Goal: Answer question/provide support: Share knowledge or assist other users

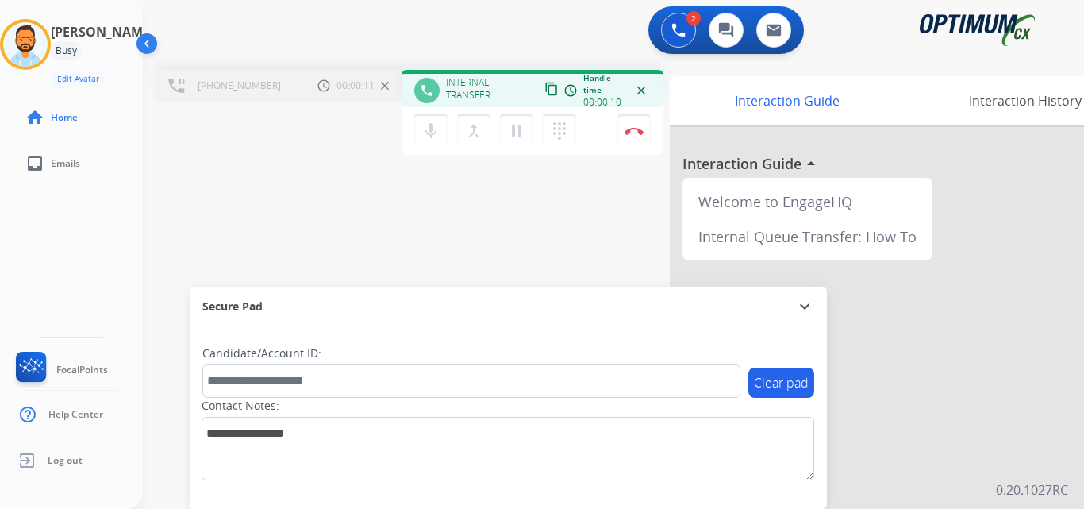
click at [545, 90] on mat-icon "content_copy" at bounding box center [551, 89] width 14 height 14
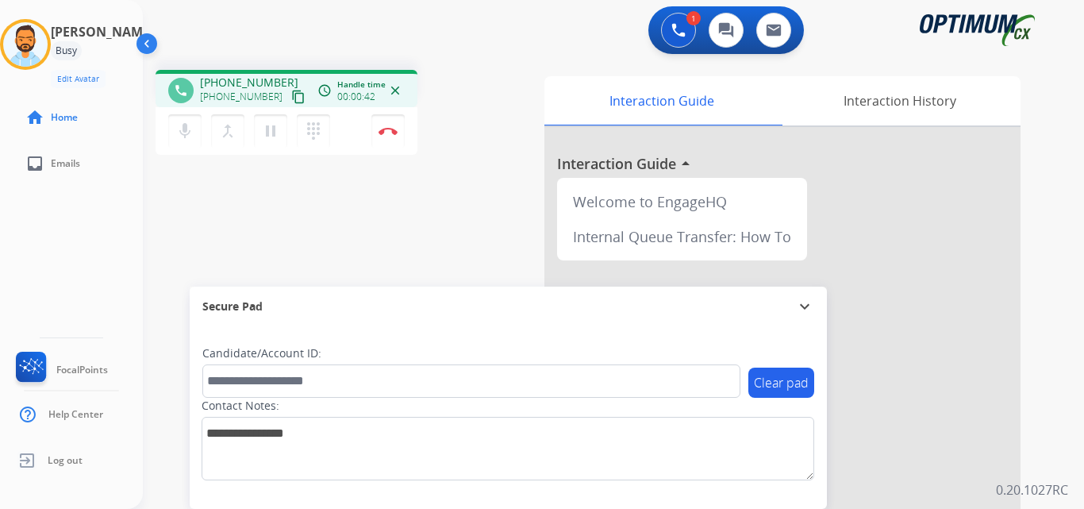
click at [291, 99] on mat-icon "content_copy" at bounding box center [298, 97] width 14 height 14
click at [387, 140] on button "Disconnect" at bounding box center [387, 130] width 33 height 33
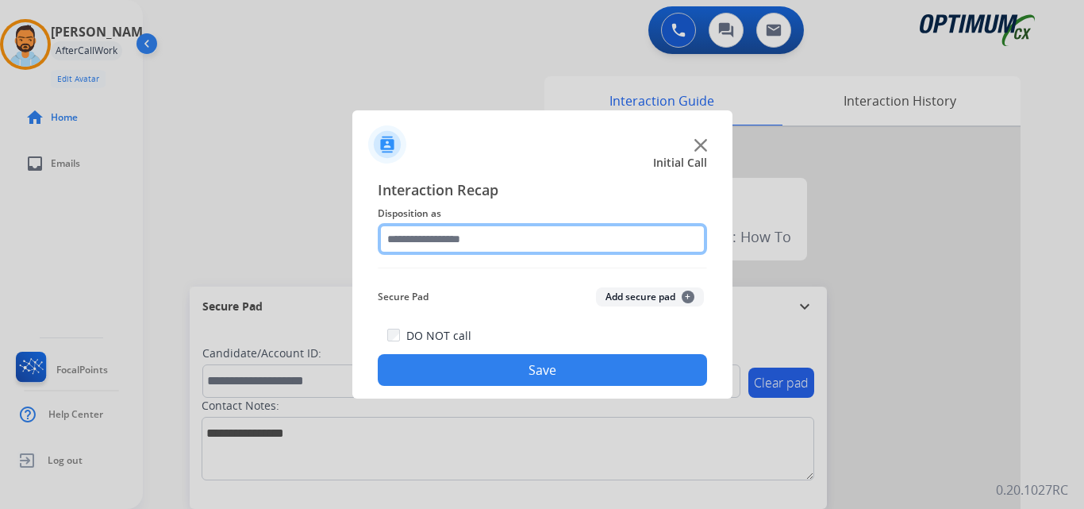
click at [516, 235] on input "text" at bounding box center [542, 239] width 329 height 32
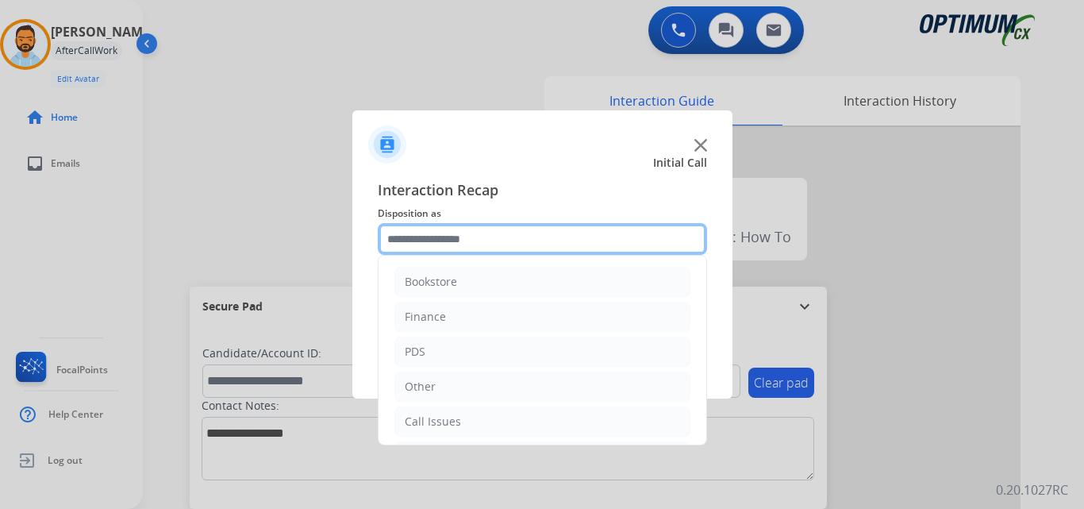
scroll to position [108, 0]
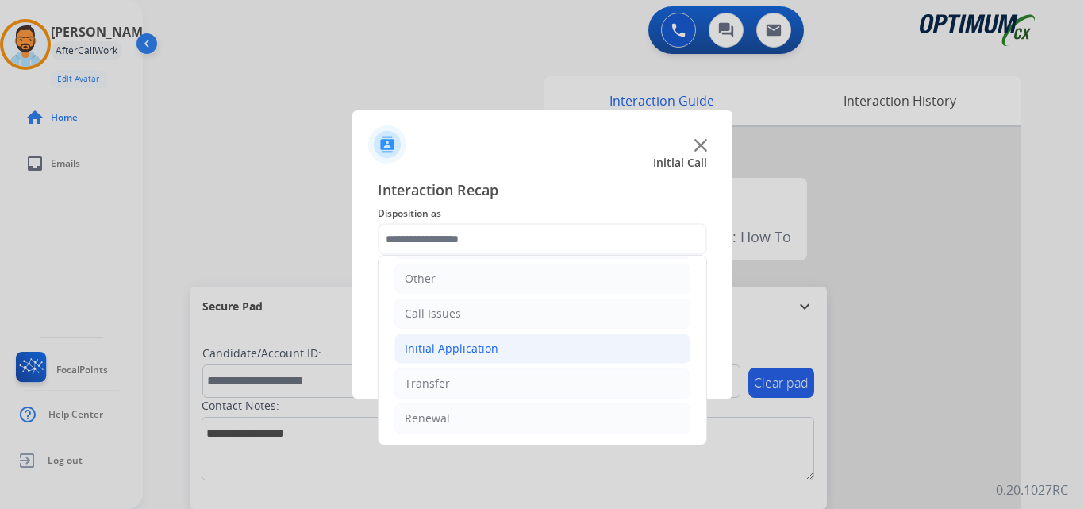
click at [486, 355] on div "Initial Application" at bounding box center [452, 348] width 94 height 16
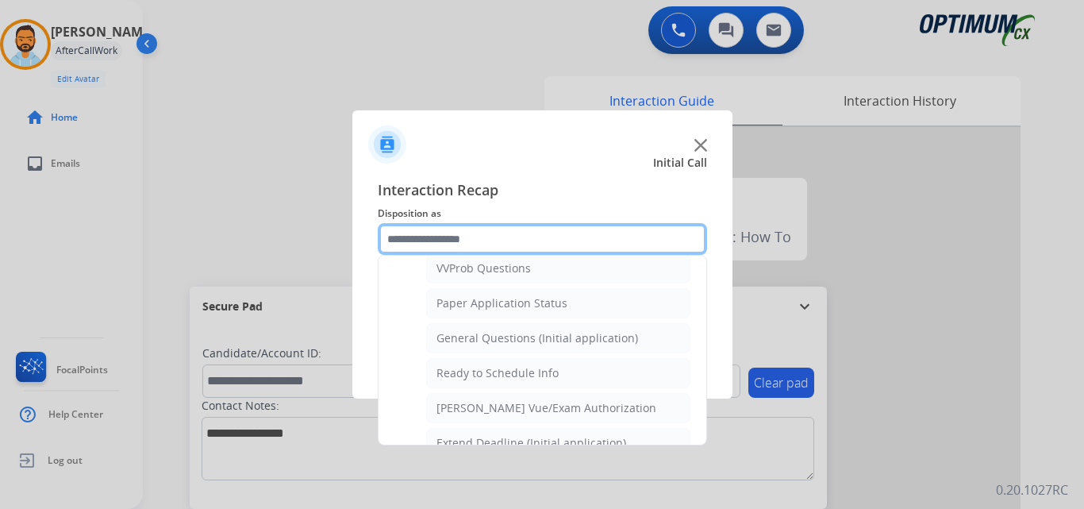
scroll to position [862, 0]
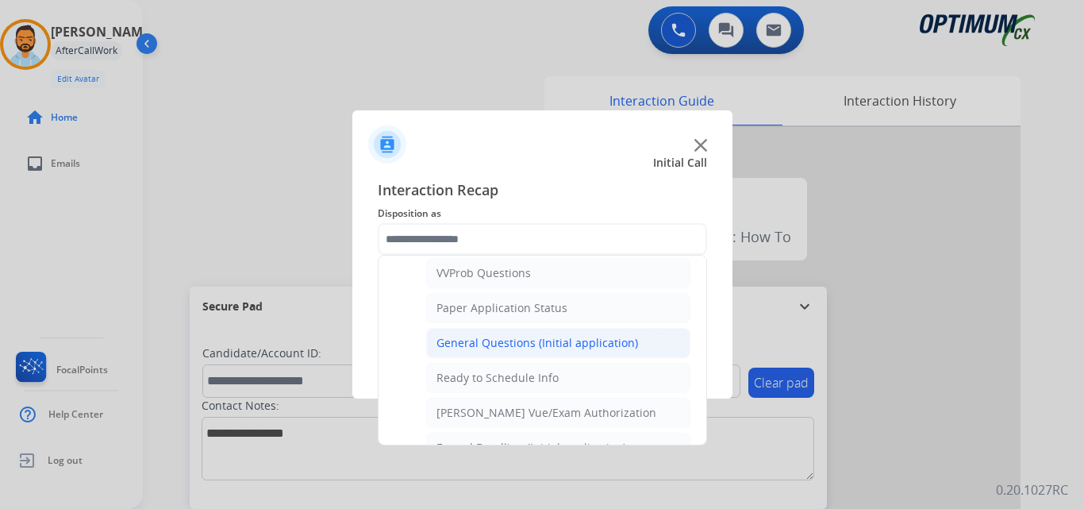
click at [506, 348] on div "General Questions (Initial application)" at bounding box center [537, 343] width 202 height 16
type input "**********"
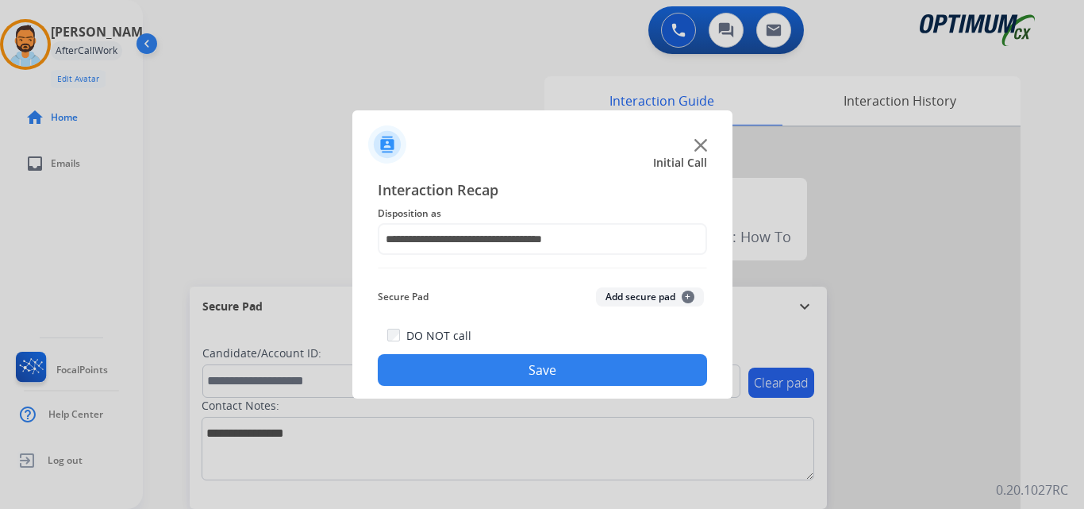
click at [499, 371] on button "Save" at bounding box center [542, 370] width 329 height 32
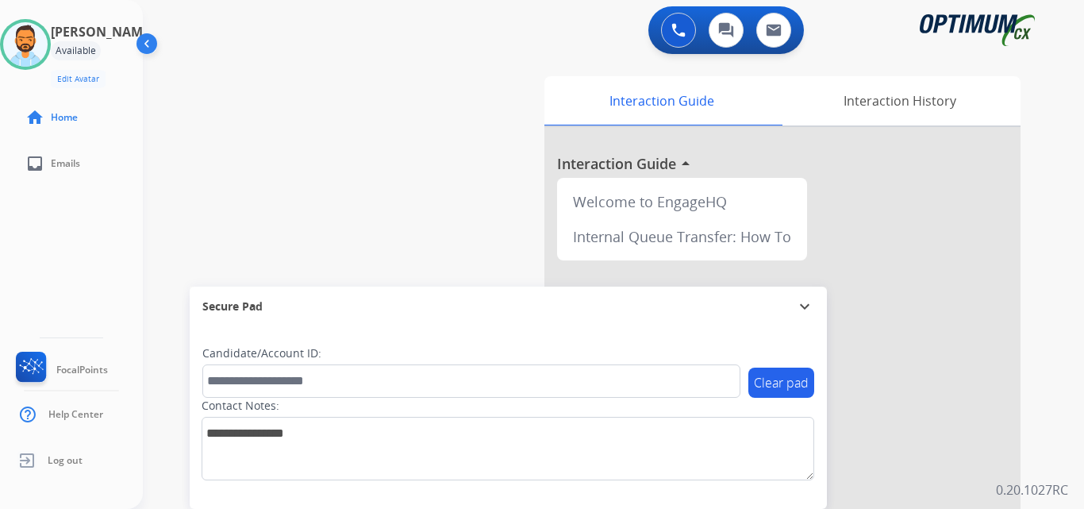
click at [94, 259] on div "[PERSON_NAME] Available Edit Avatar Agent: [PERSON_NAME] Profile: BIL_Renewal h…" at bounding box center [71, 254] width 143 height 509
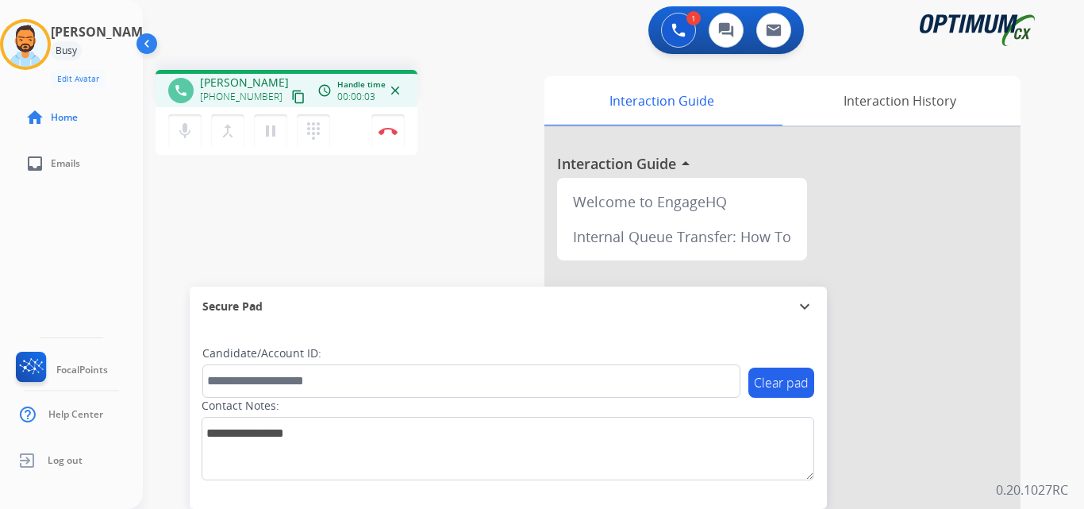
click at [291, 93] on mat-icon "content_copy" at bounding box center [298, 97] width 14 height 14
click at [376, 121] on button "Disconnect" at bounding box center [387, 130] width 33 height 33
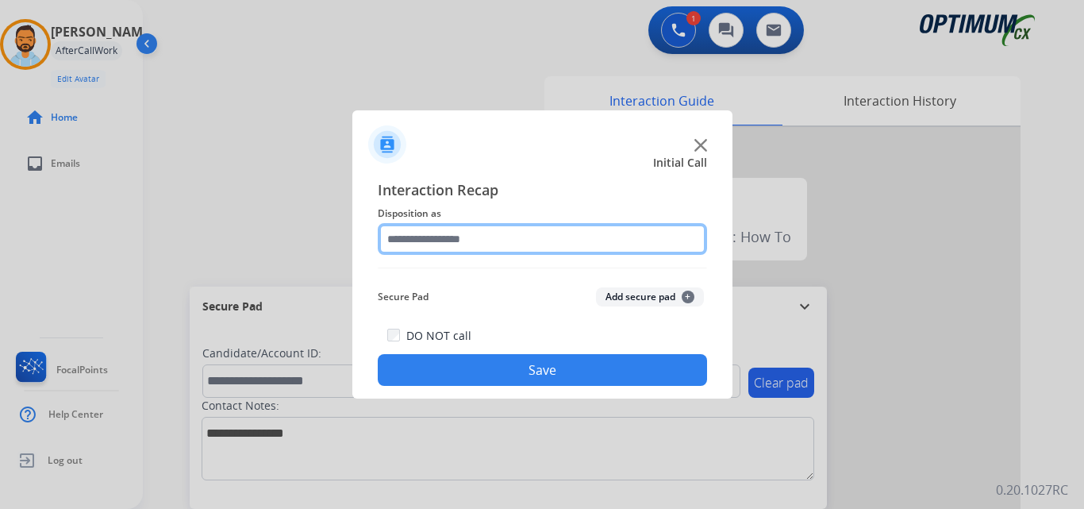
click at [511, 245] on input "text" at bounding box center [542, 239] width 329 height 32
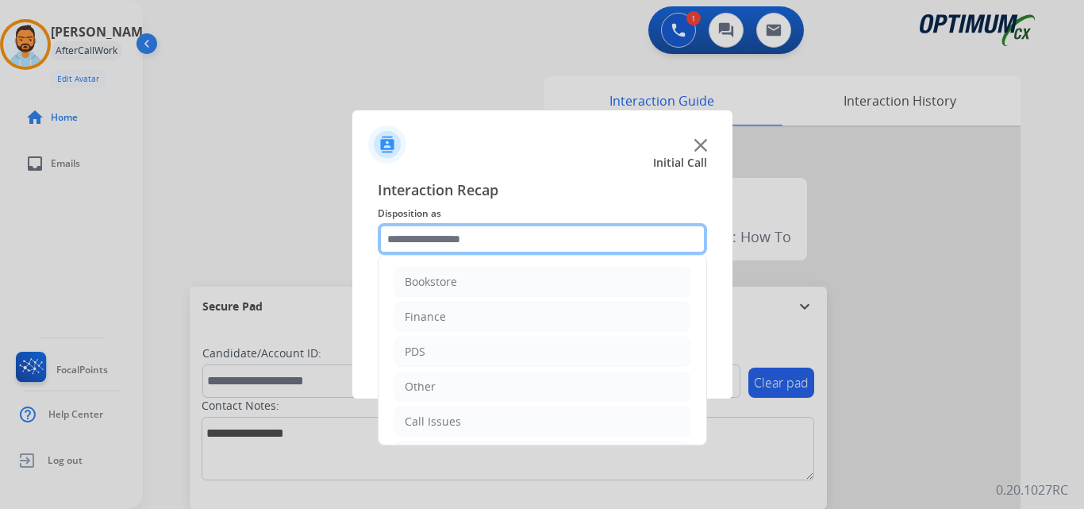
scroll to position [108, 0]
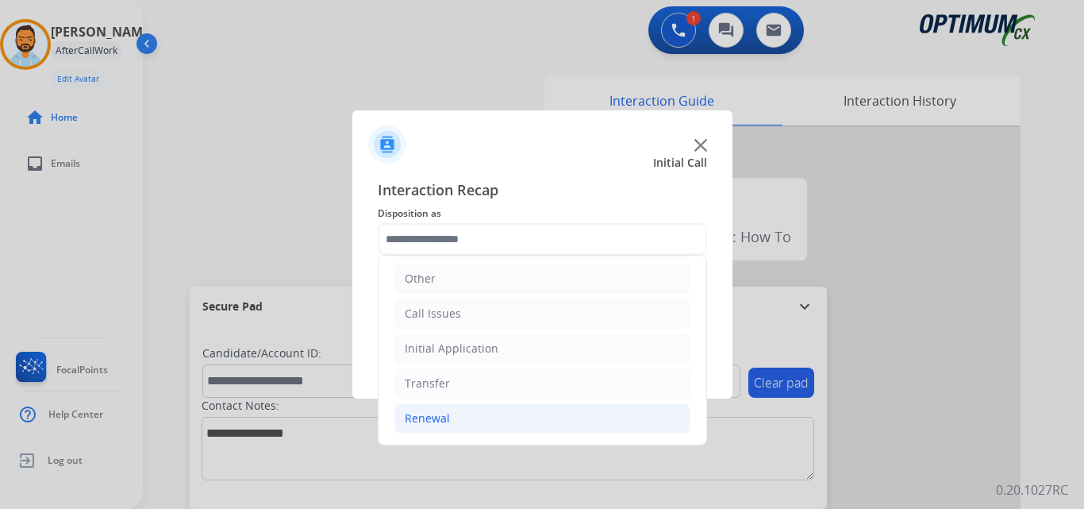
click at [466, 415] on li "Renewal" at bounding box center [542, 418] width 296 height 30
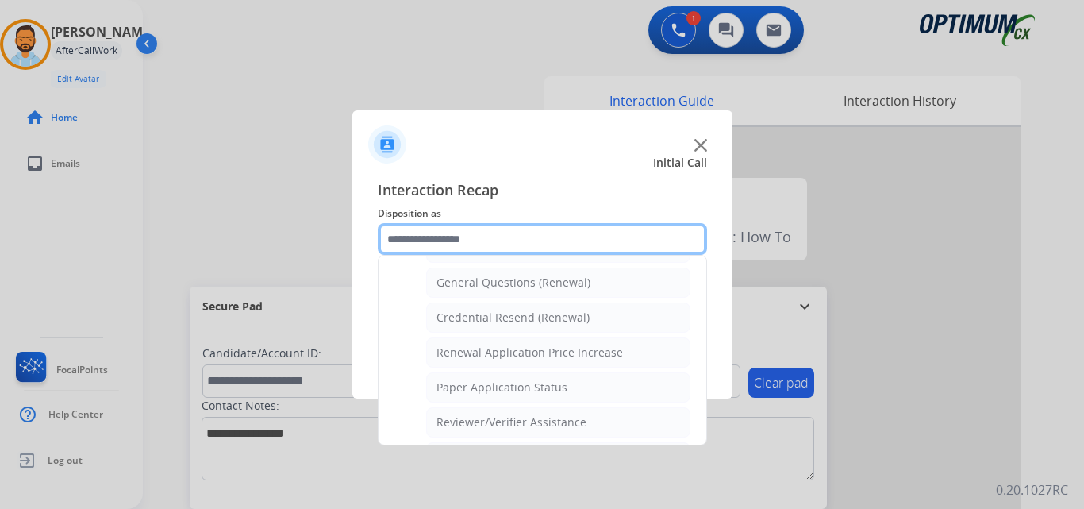
scroll to position [467, 0]
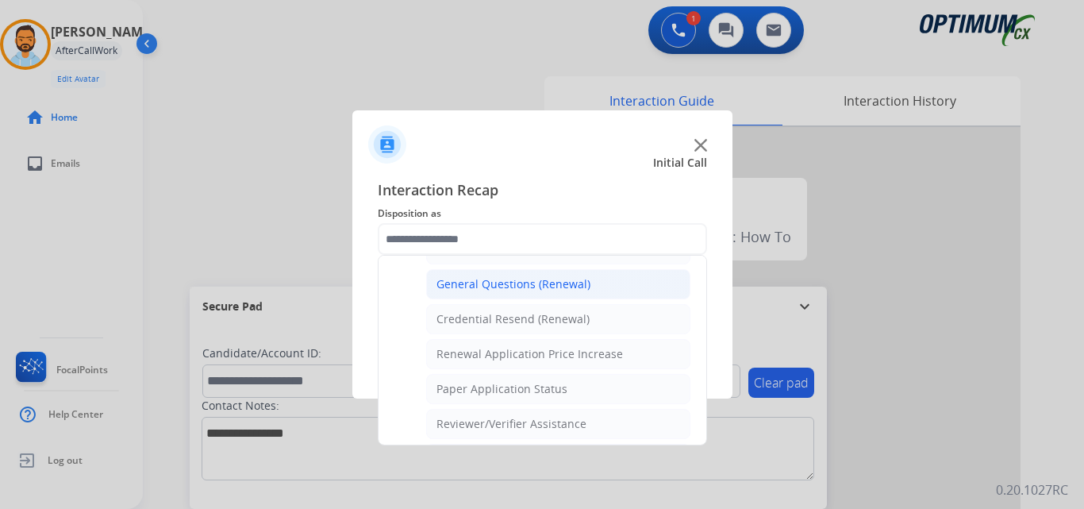
click at [532, 288] on div "General Questions (Renewal)" at bounding box center [513, 284] width 154 height 16
type input "**********"
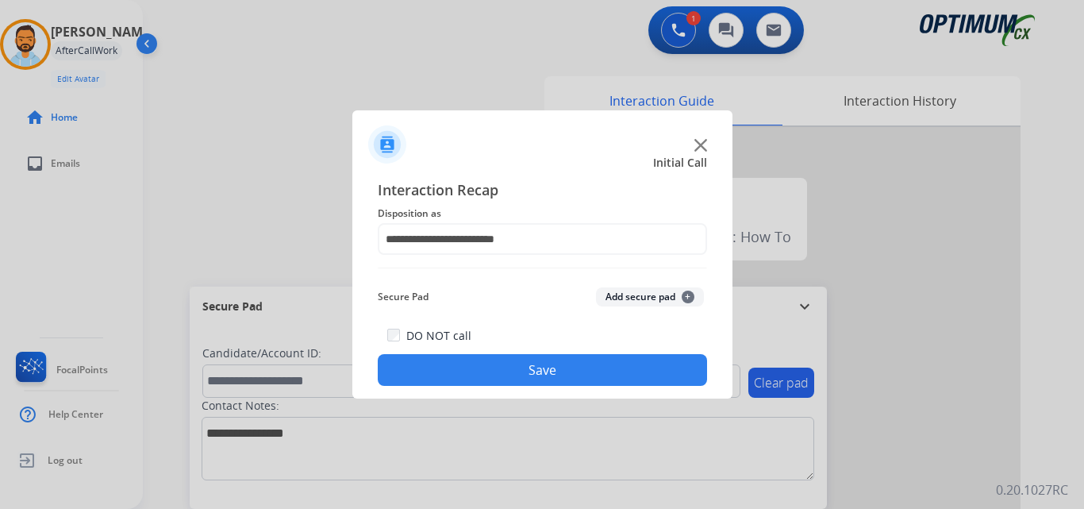
click at [555, 367] on button "Save" at bounding box center [542, 370] width 329 height 32
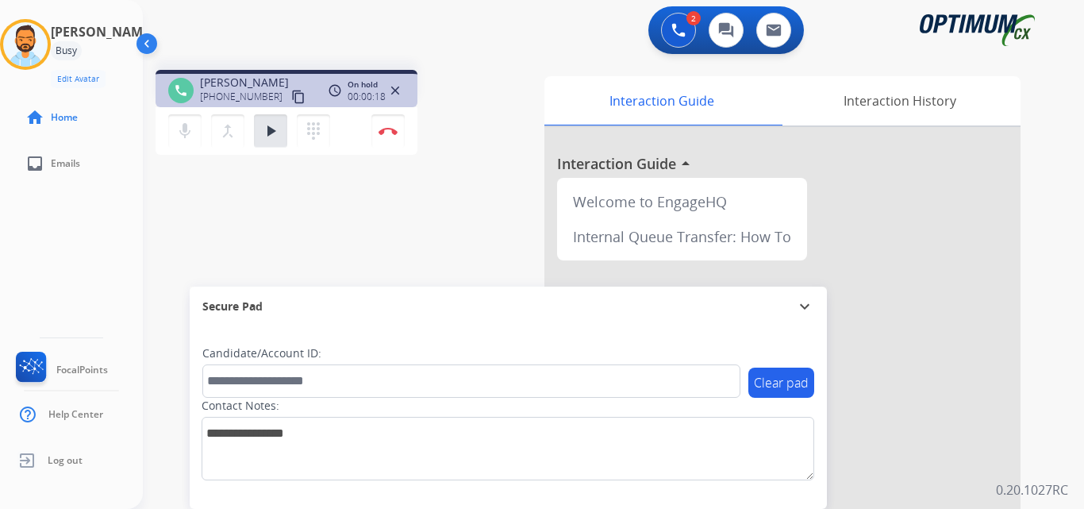
click at [291, 103] on mat-icon "content_copy" at bounding box center [298, 97] width 14 height 14
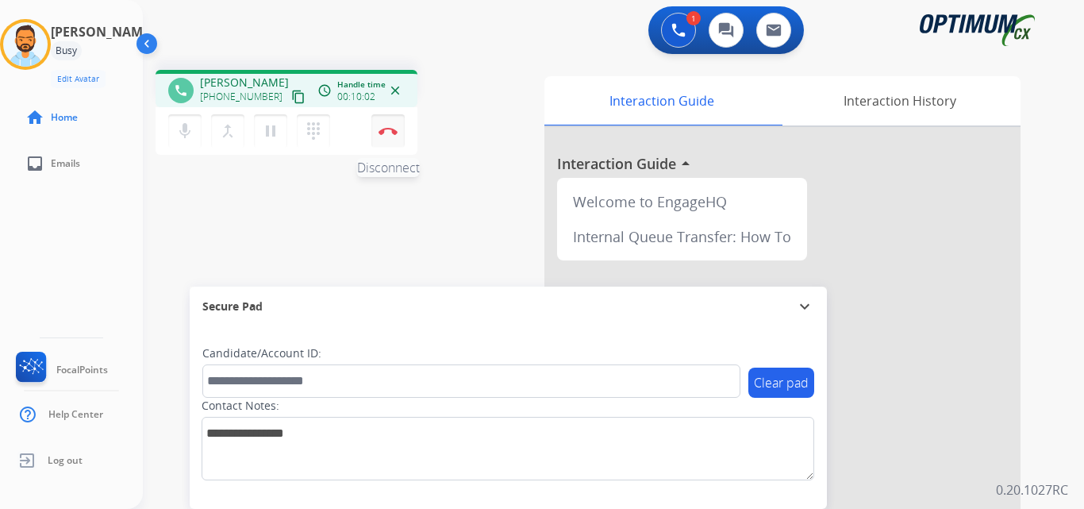
click at [394, 132] on img at bounding box center [387, 131] width 19 height 8
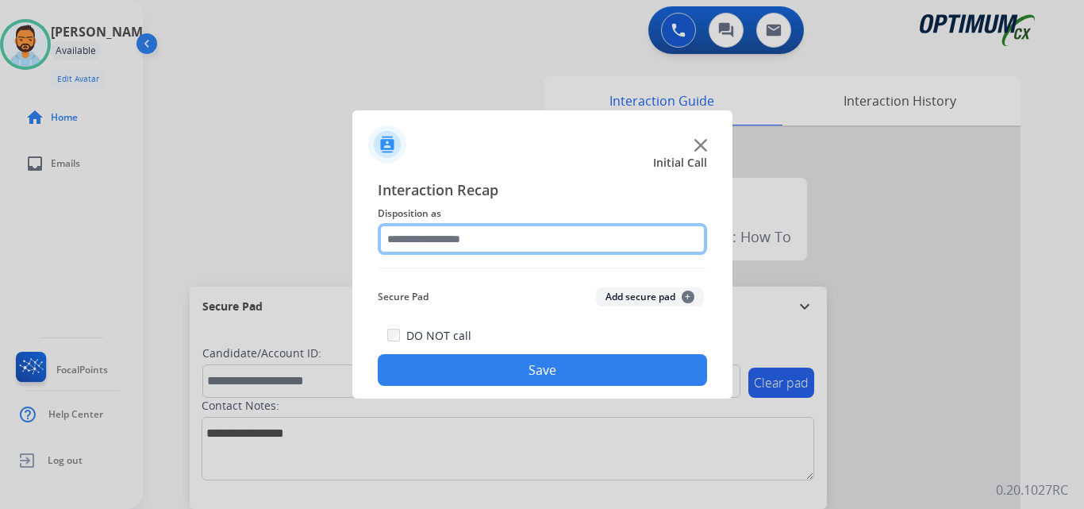
click at [493, 244] on input "text" at bounding box center [542, 239] width 329 height 32
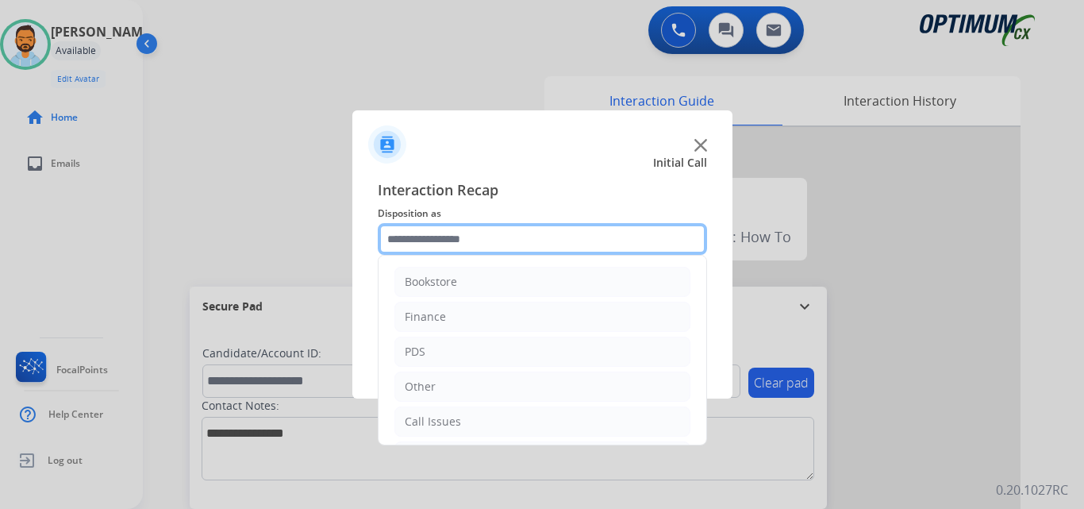
scroll to position [108, 0]
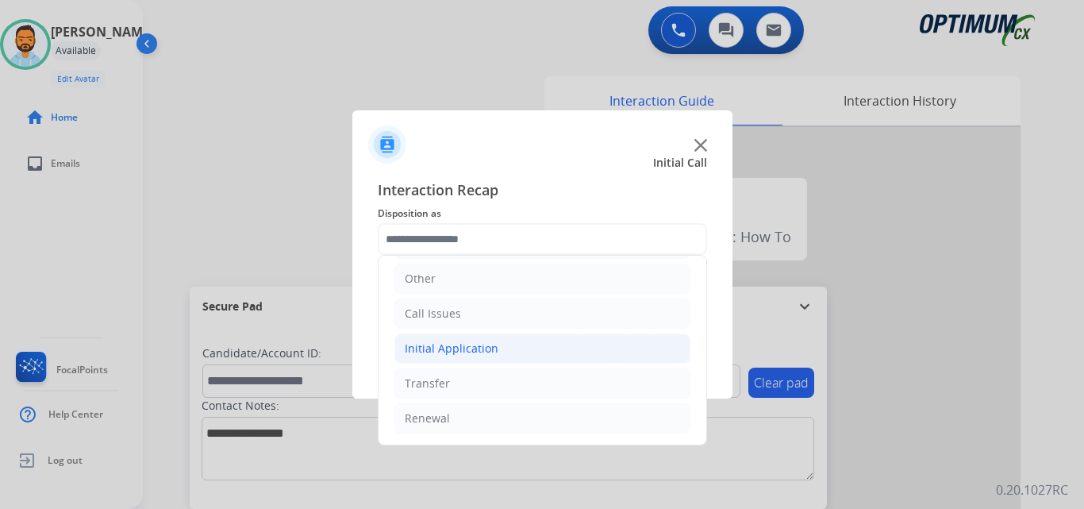
click at [434, 358] on li "Initial Application" at bounding box center [542, 348] width 296 height 30
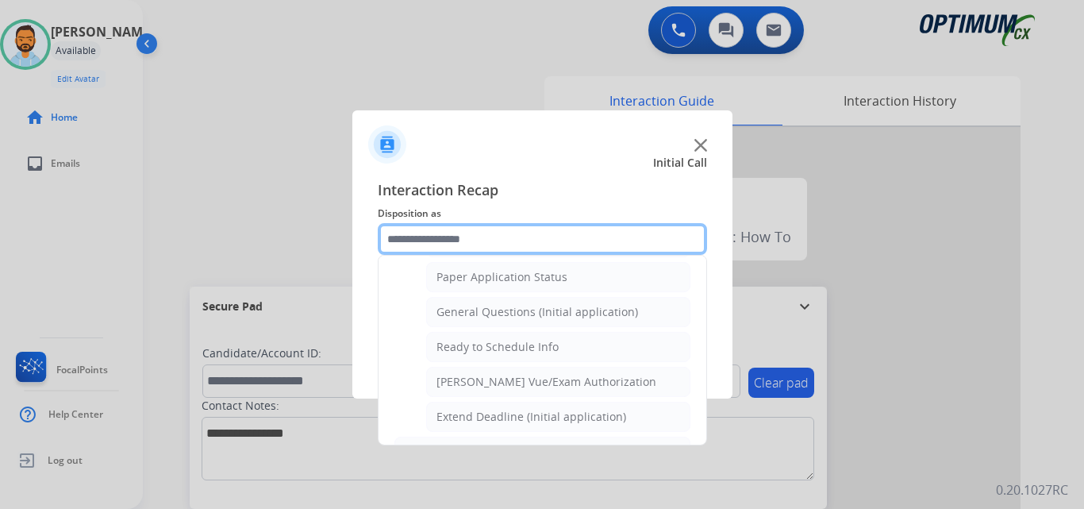
scroll to position [889, 0]
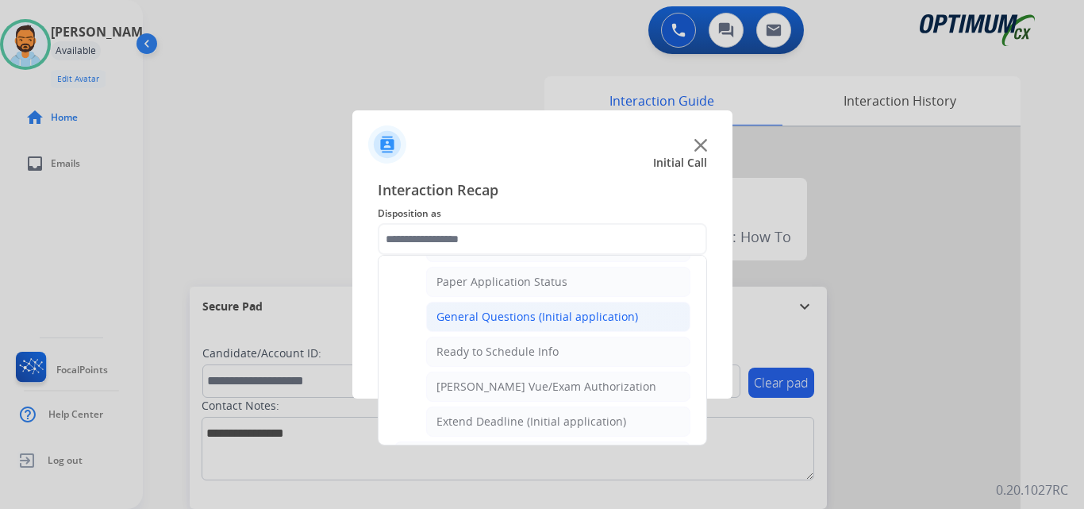
click at [455, 313] on div "General Questions (Initial application)" at bounding box center [537, 317] width 202 height 16
type input "**********"
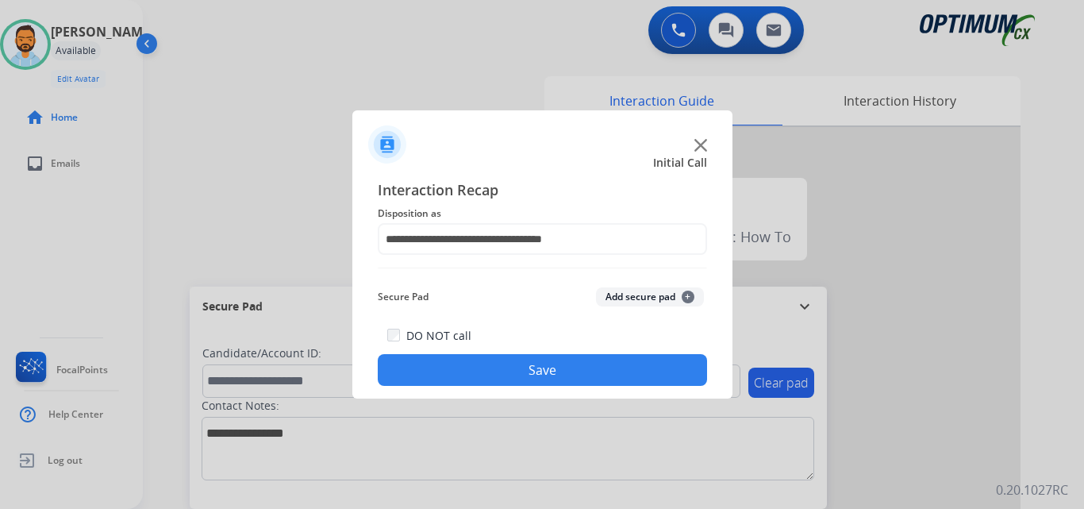
click at [490, 375] on button "Save" at bounding box center [542, 370] width 329 height 32
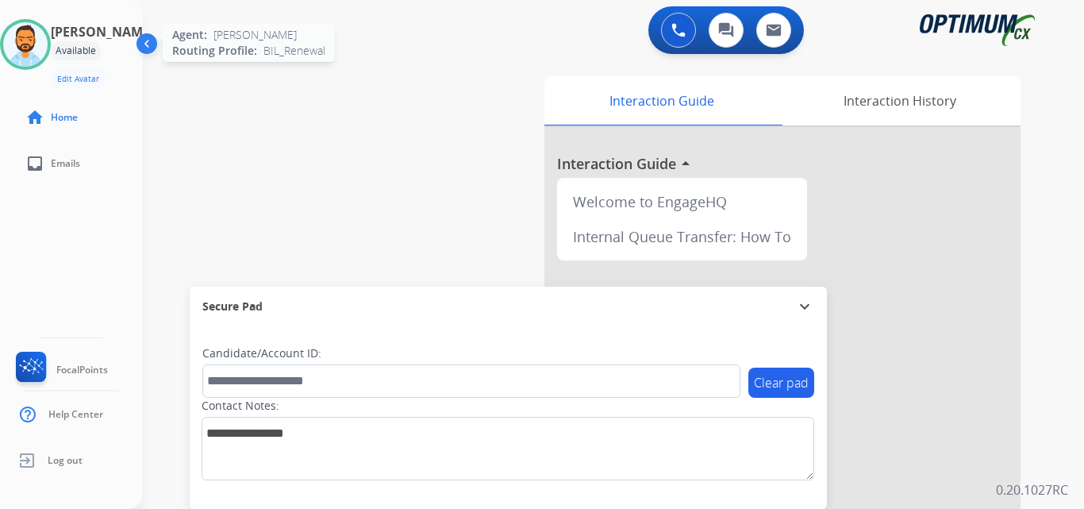
click at [41, 34] on img at bounding box center [25, 44] width 44 height 44
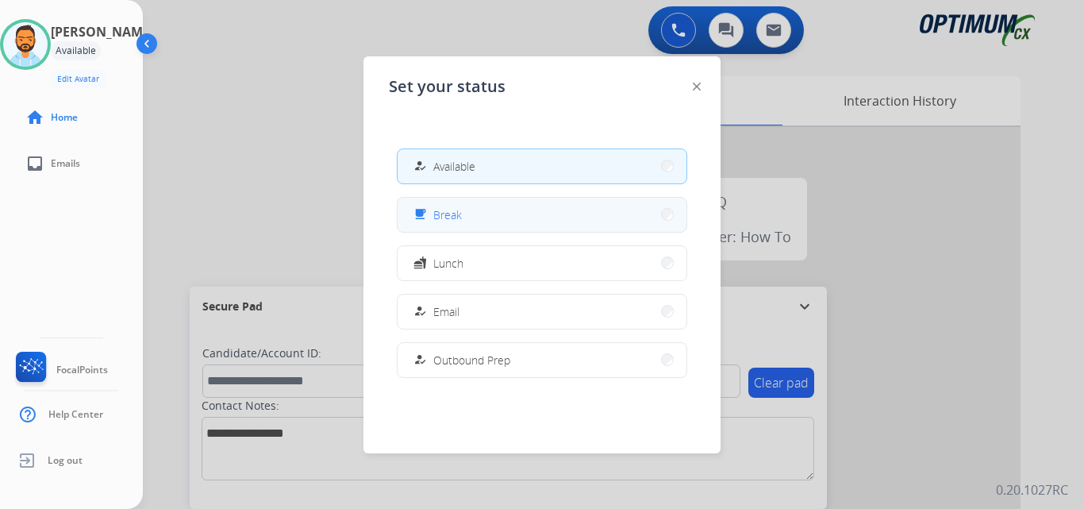
click at [486, 206] on button "free_breakfast Break" at bounding box center [541, 215] width 289 height 34
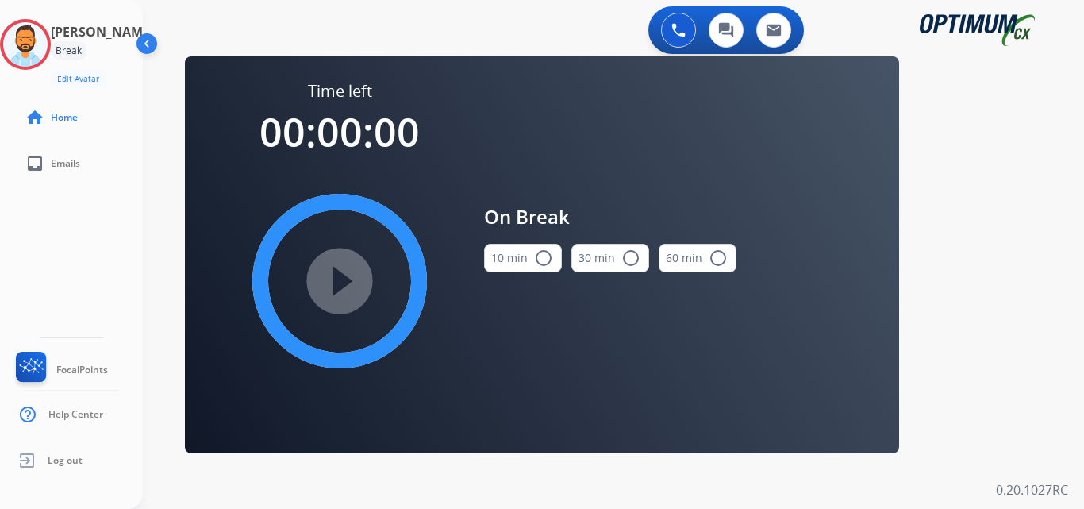
click at [535, 259] on mat-icon "radio_button_unchecked" at bounding box center [543, 257] width 19 height 19
click at [340, 275] on mat-icon "play_circle_filled" at bounding box center [339, 280] width 19 height 19
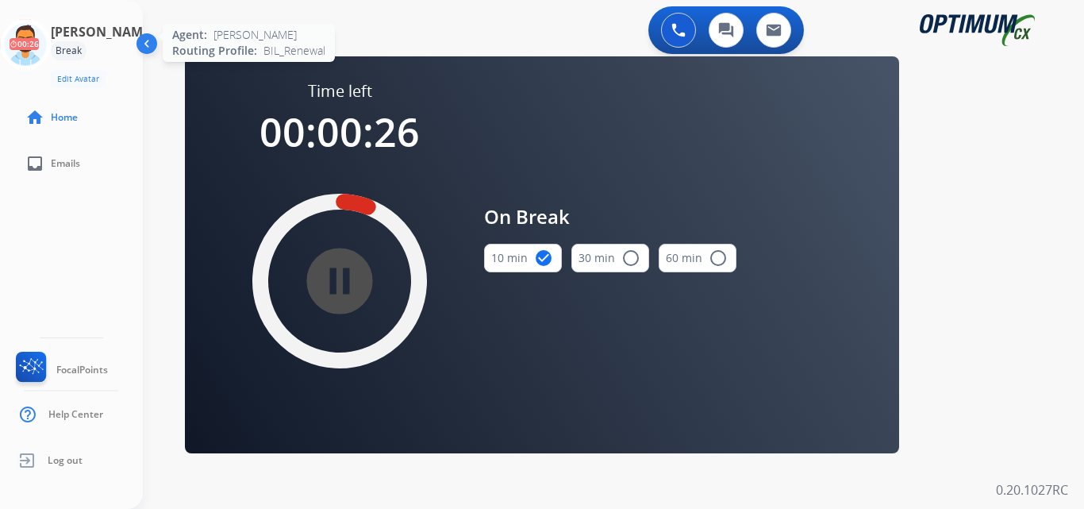
click at [41, 40] on icon at bounding box center [26, 45] width 52 height 52
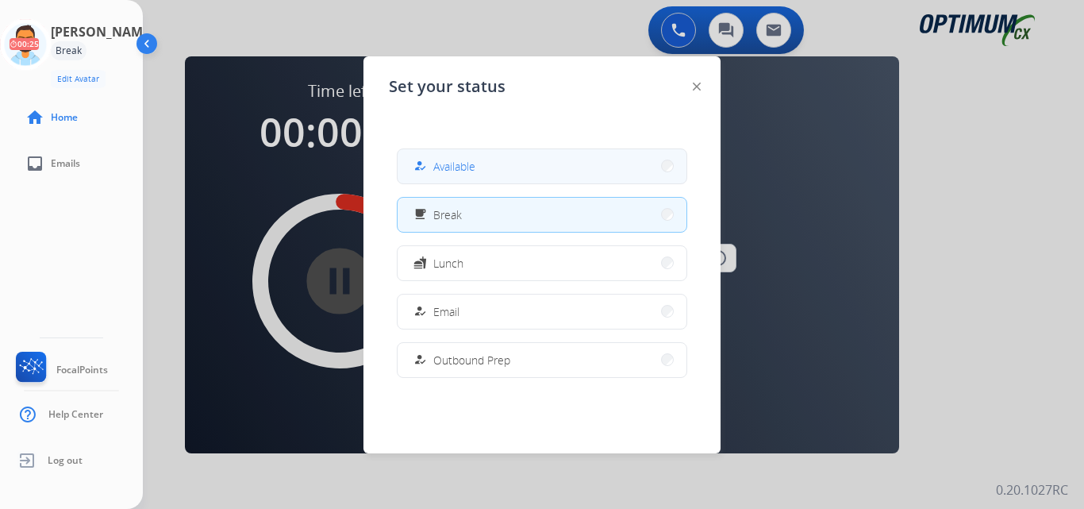
click at [490, 165] on button "how_to_reg Available" at bounding box center [541, 166] width 289 height 34
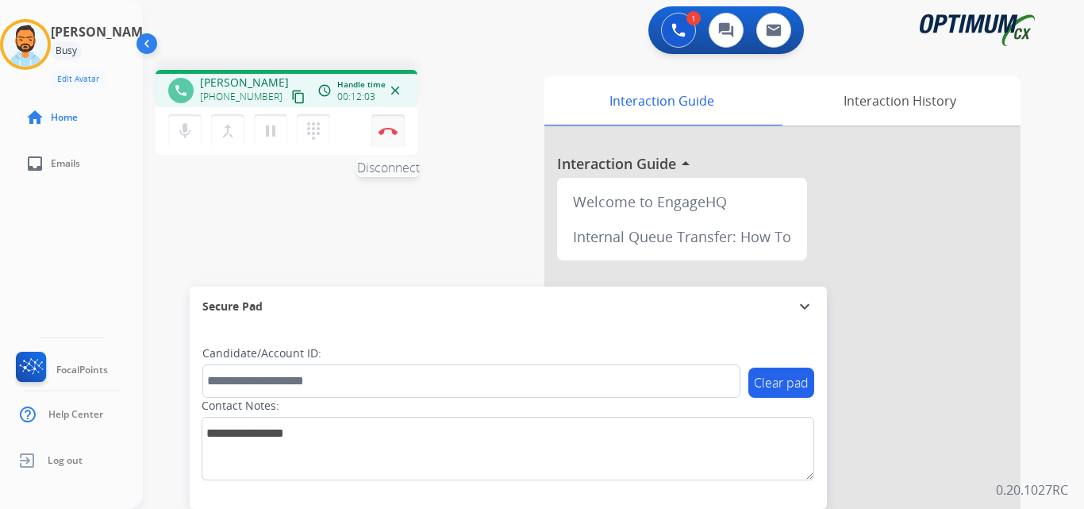
click at [389, 132] on img at bounding box center [387, 131] width 19 height 8
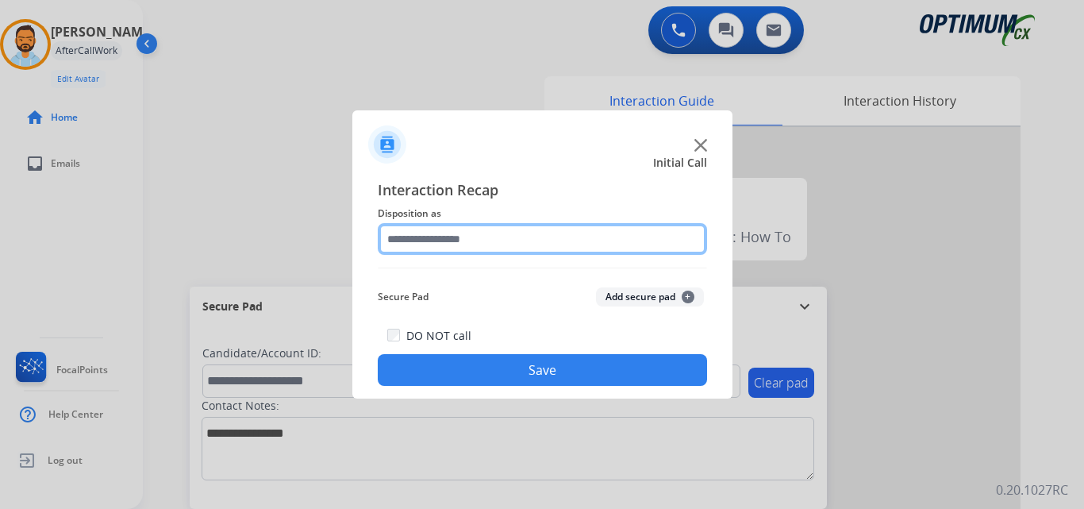
click at [454, 223] on input "text" at bounding box center [542, 239] width 329 height 32
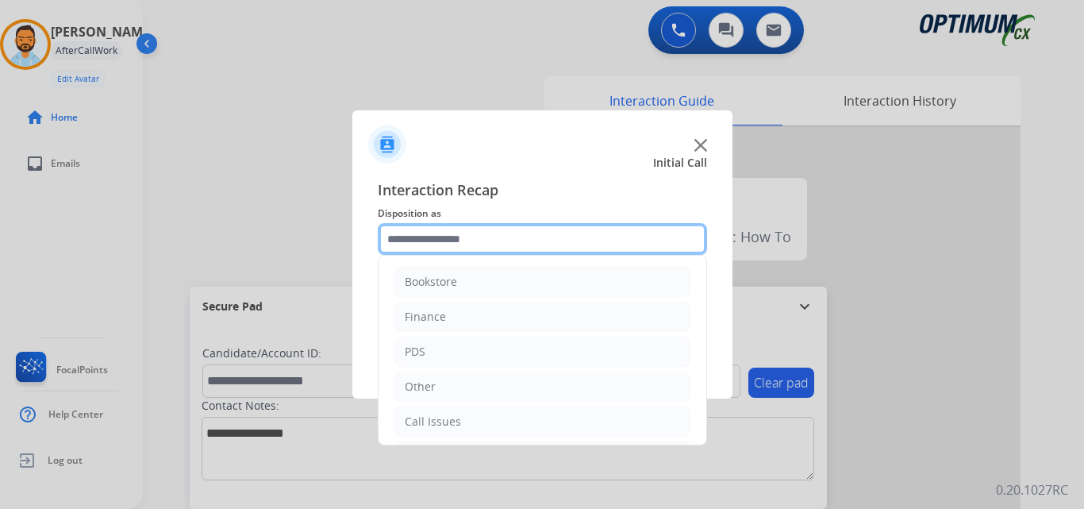
scroll to position [108, 0]
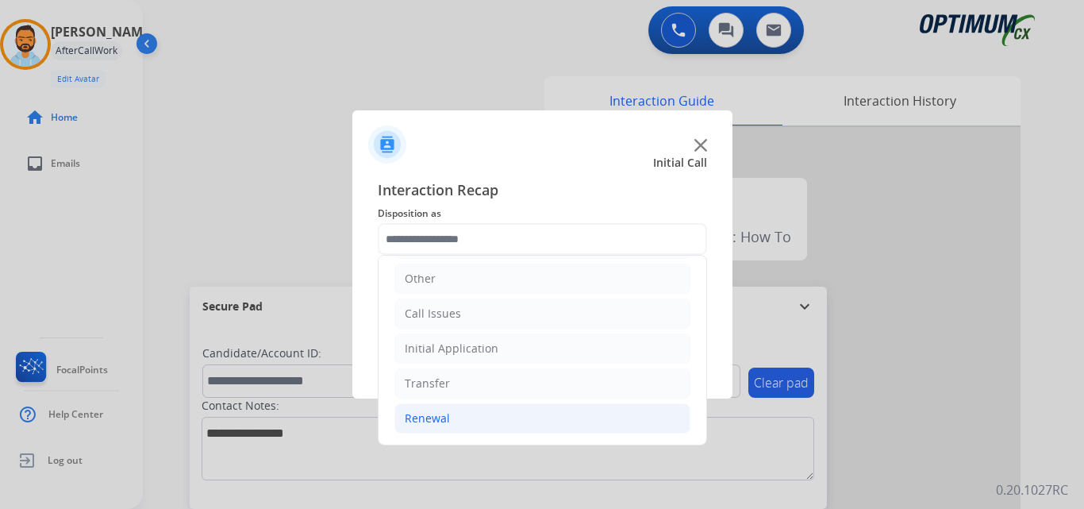
click at [415, 410] on div "Renewal" at bounding box center [427, 418] width 45 height 16
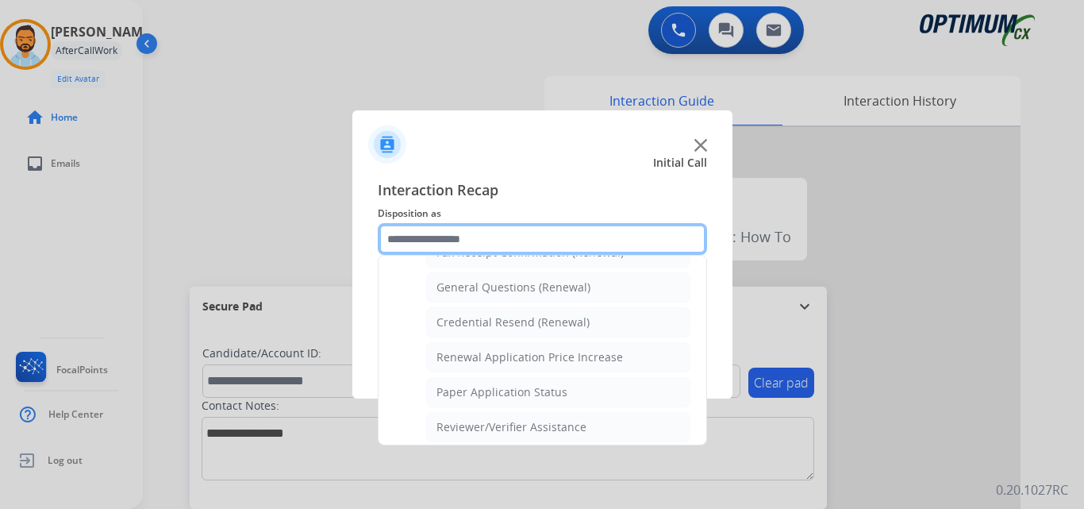
scroll to position [463, 0]
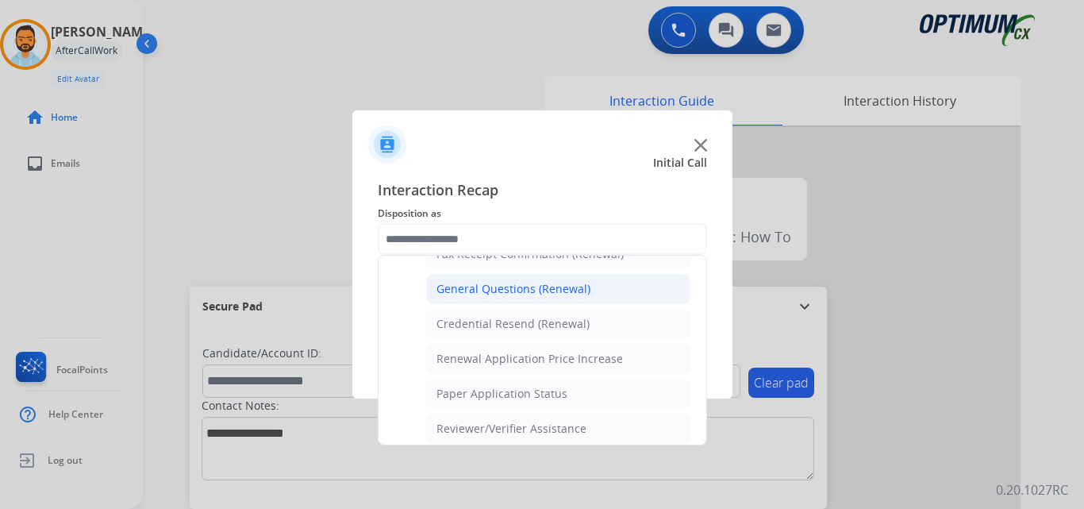
click at [478, 278] on li "General Questions (Renewal)" at bounding box center [558, 289] width 264 height 30
type input "**********"
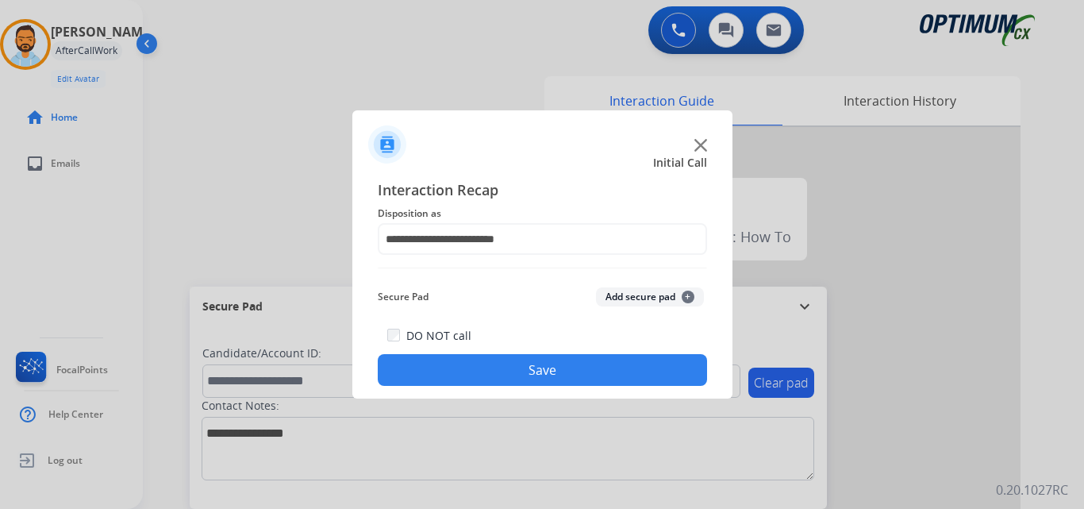
click at [474, 365] on button "Save" at bounding box center [542, 370] width 329 height 32
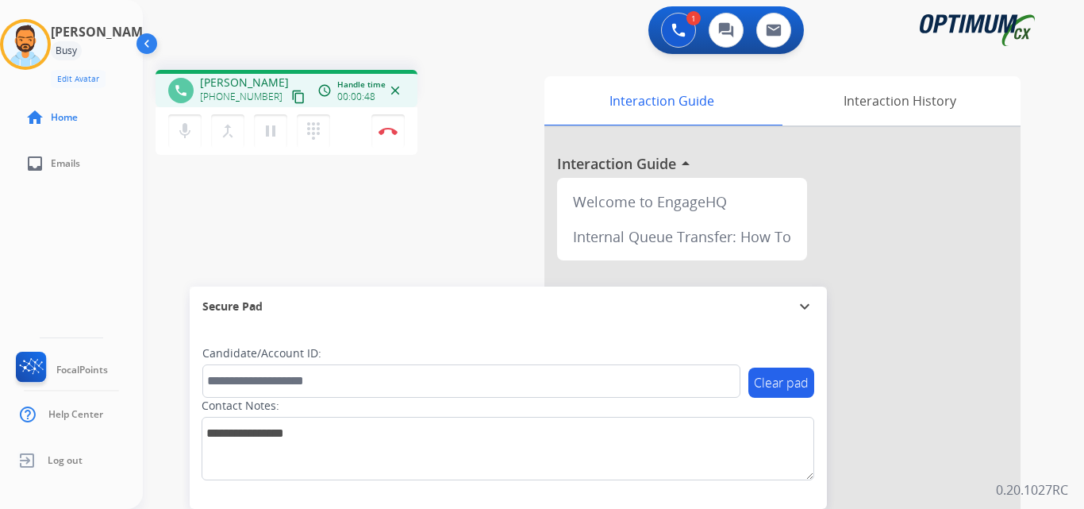
click at [291, 97] on mat-icon "content_copy" at bounding box center [298, 97] width 14 height 14
click at [386, 123] on button "Disconnect" at bounding box center [387, 130] width 33 height 33
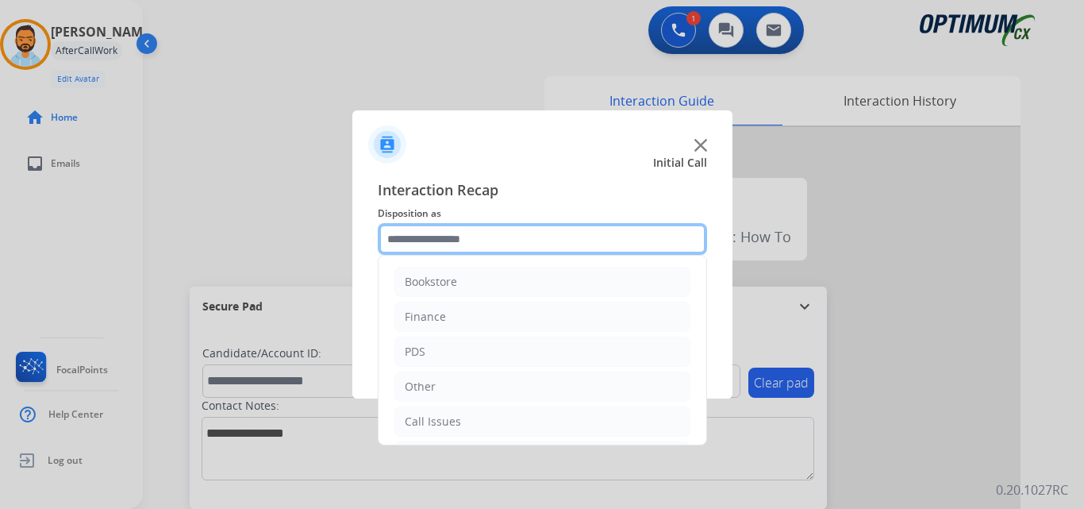
click at [451, 239] on input "text" at bounding box center [542, 239] width 329 height 32
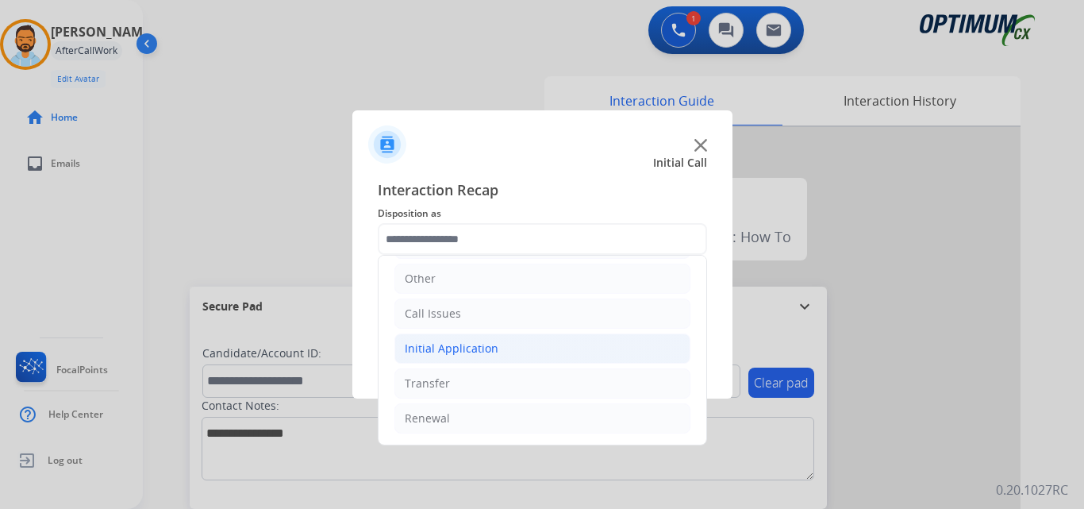
click at [505, 351] on li "Initial Application" at bounding box center [542, 348] width 296 height 30
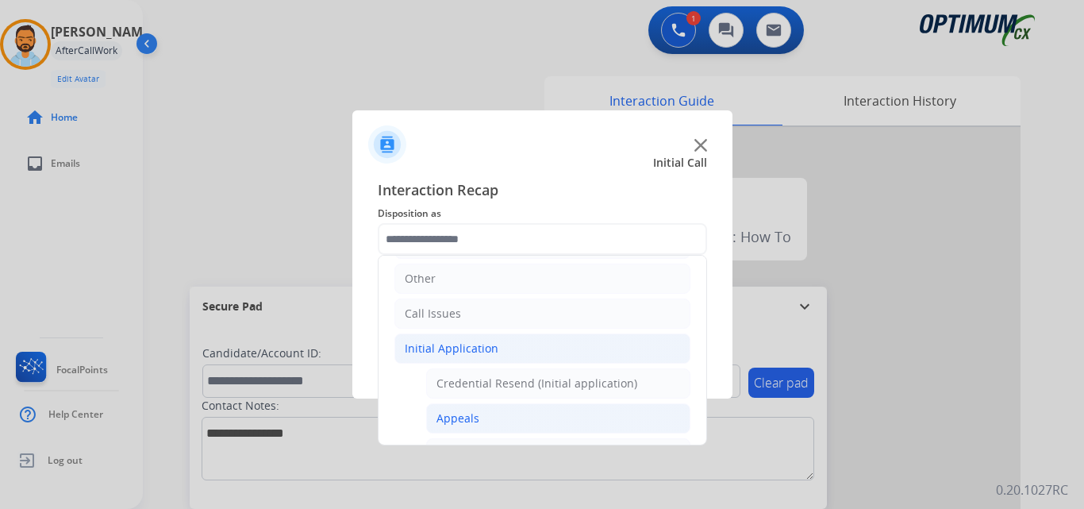
click at [478, 420] on li "Appeals" at bounding box center [558, 418] width 264 height 30
type input "*******"
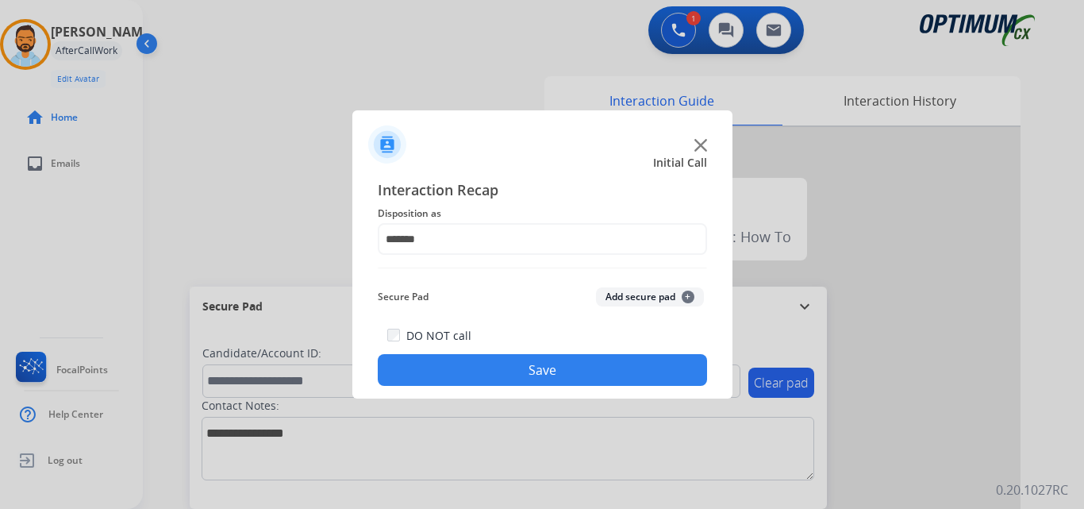
click at [544, 365] on button "Save" at bounding box center [542, 370] width 329 height 32
